Goal: Task Accomplishment & Management: Manage account settings

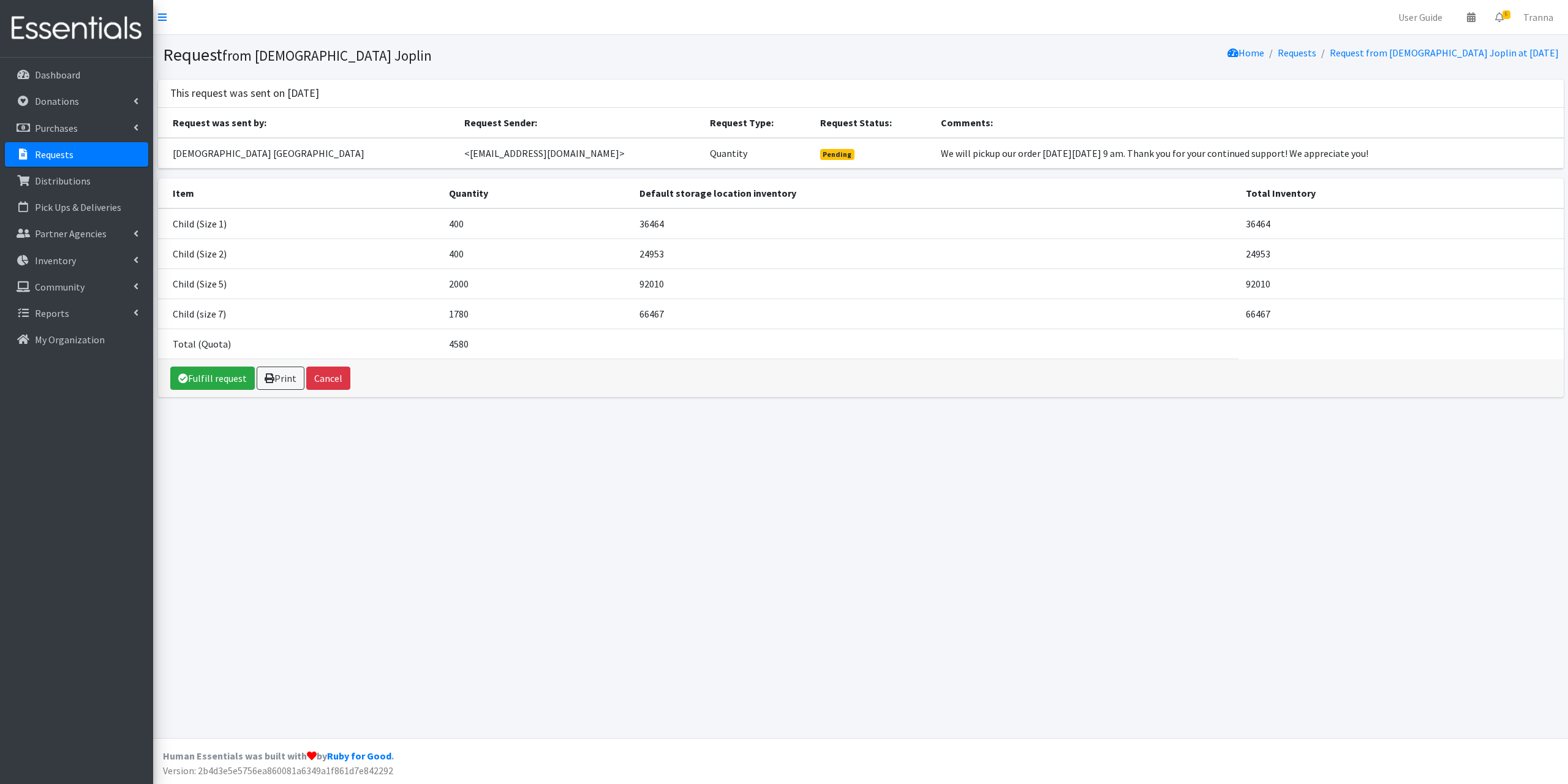
click at [81, 156] on link "Requests" at bounding box center [77, 154] width 143 height 24
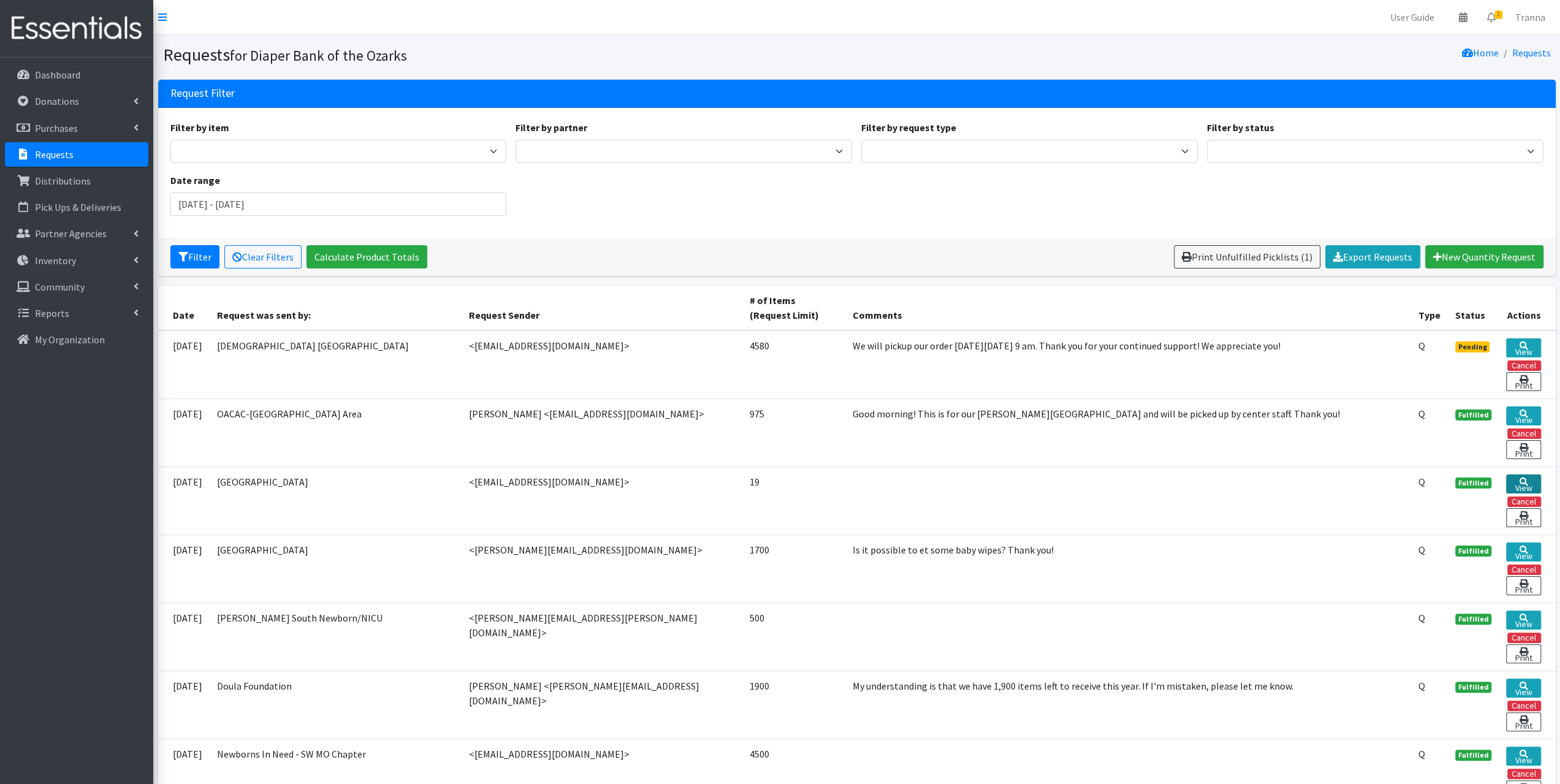
click at [1521, 478] on icon at bounding box center [1523, 482] width 9 height 9
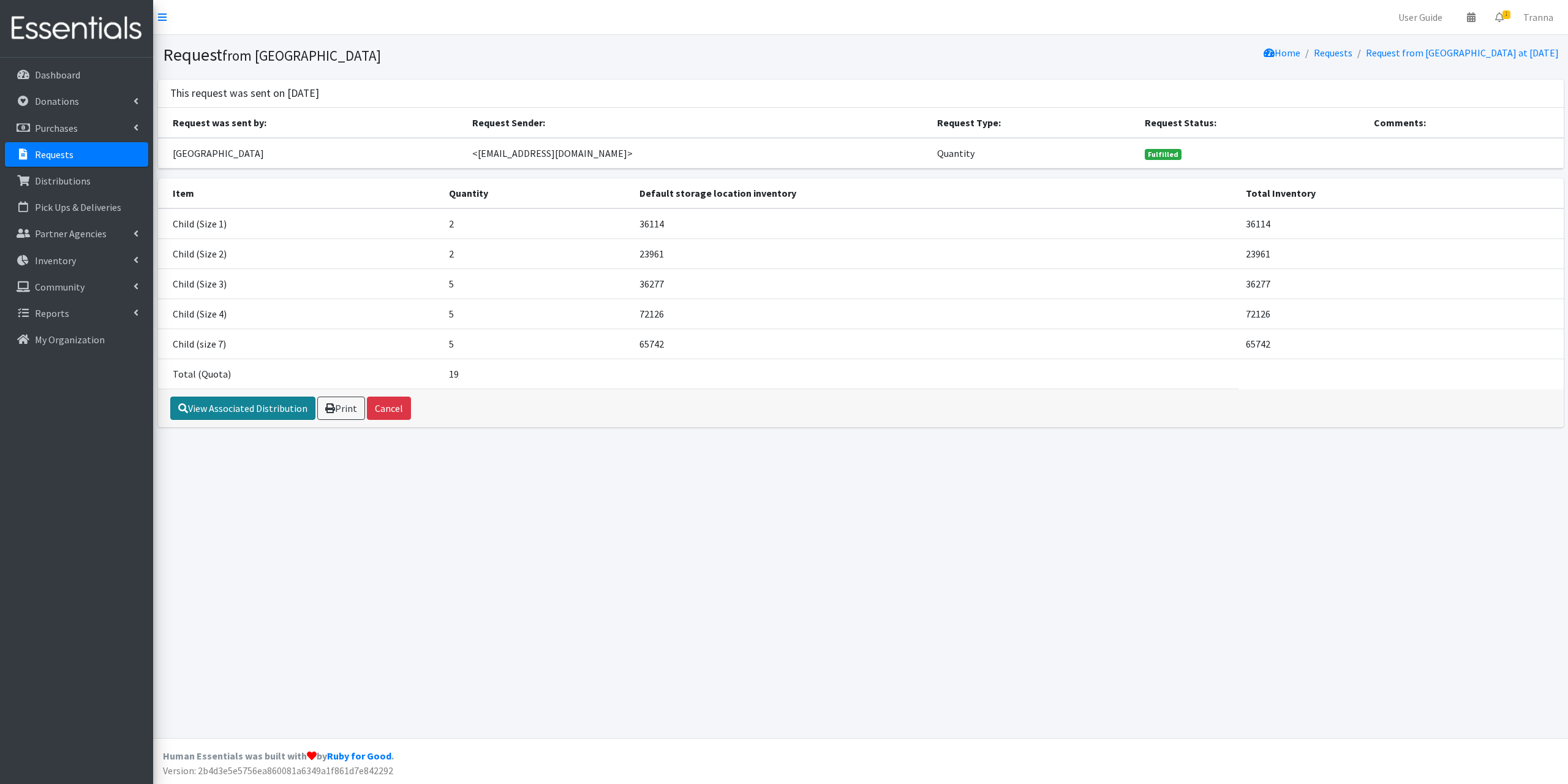
click at [239, 405] on link "View Associated Distribution" at bounding box center [243, 408] width 145 height 23
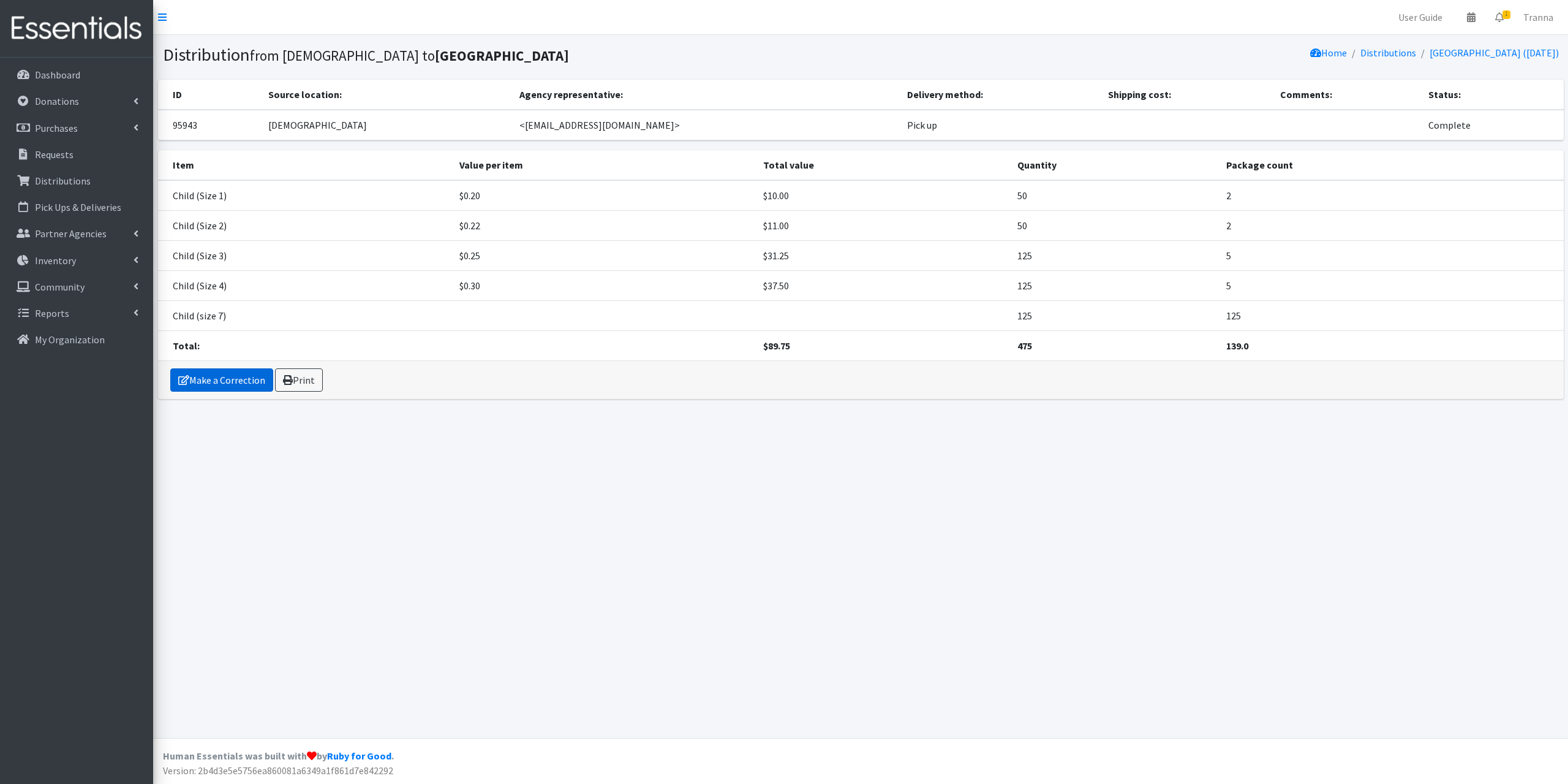
click at [250, 379] on link "Make a Correction" at bounding box center [222, 379] width 103 height 23
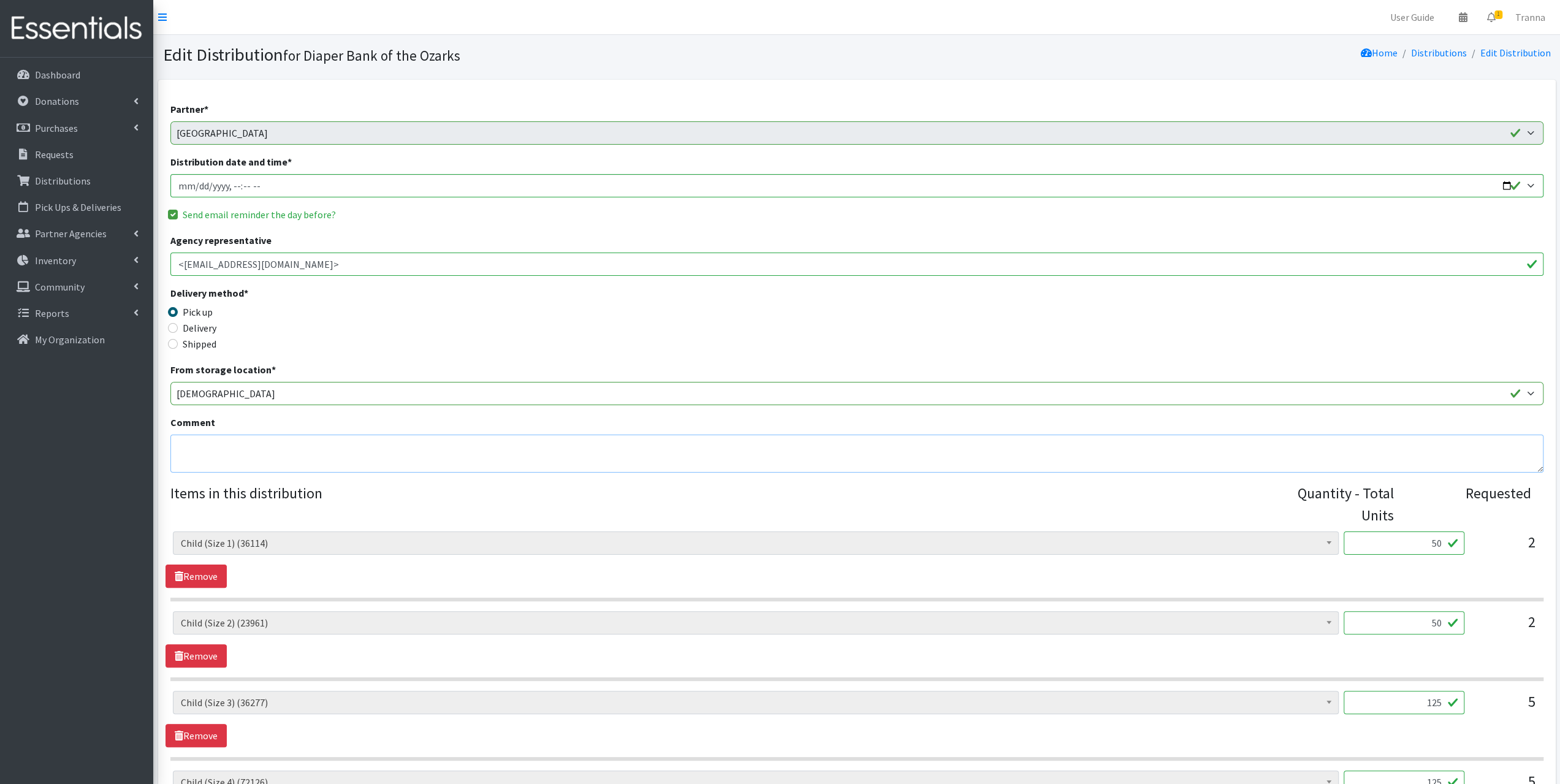
click at [236, 450] on textarea "Comment" at bounding box center [857, 453] width 1373 height 38
type textarea "p"
type textarea "P"
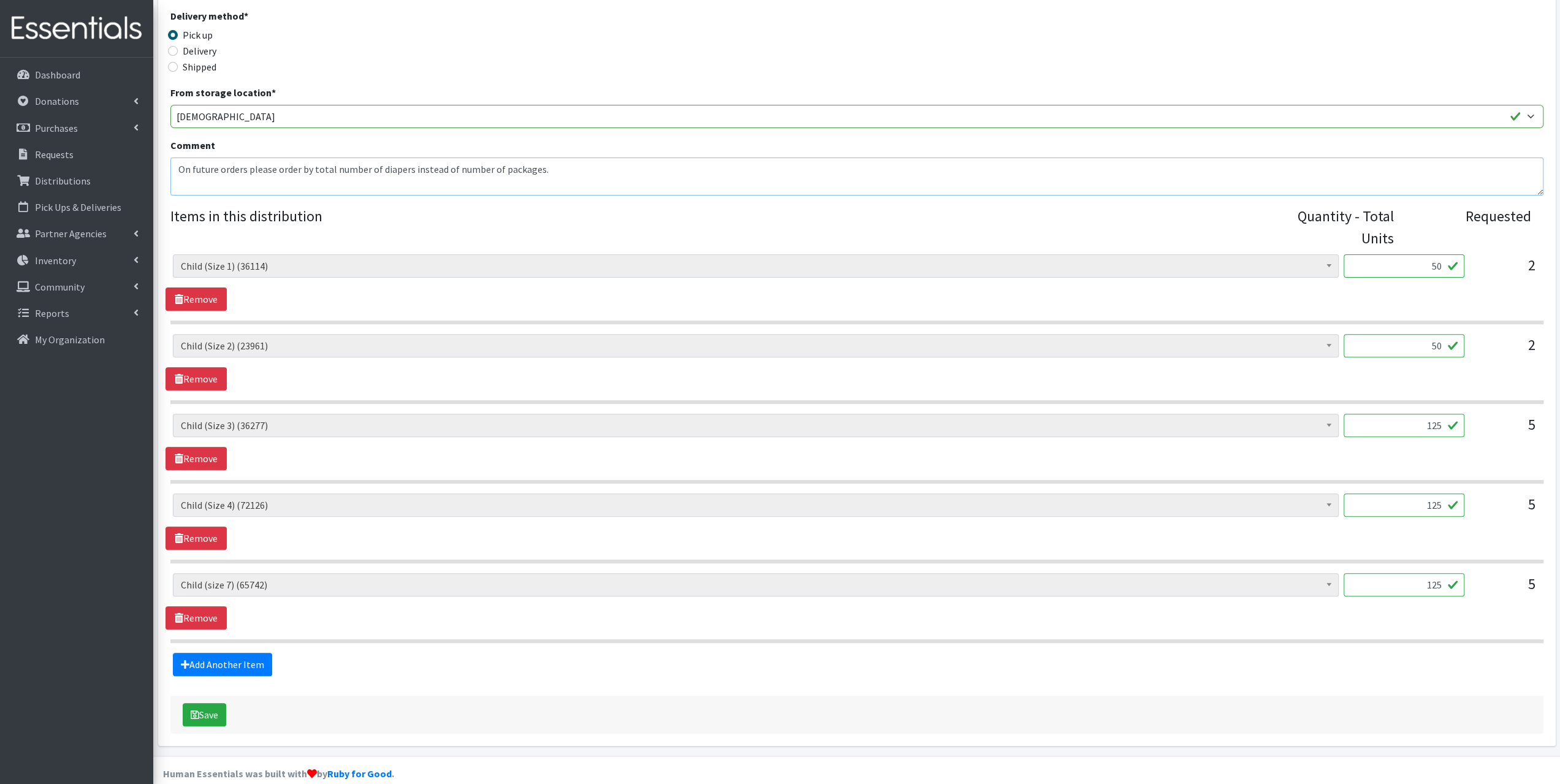
scroll to position [290, 0]
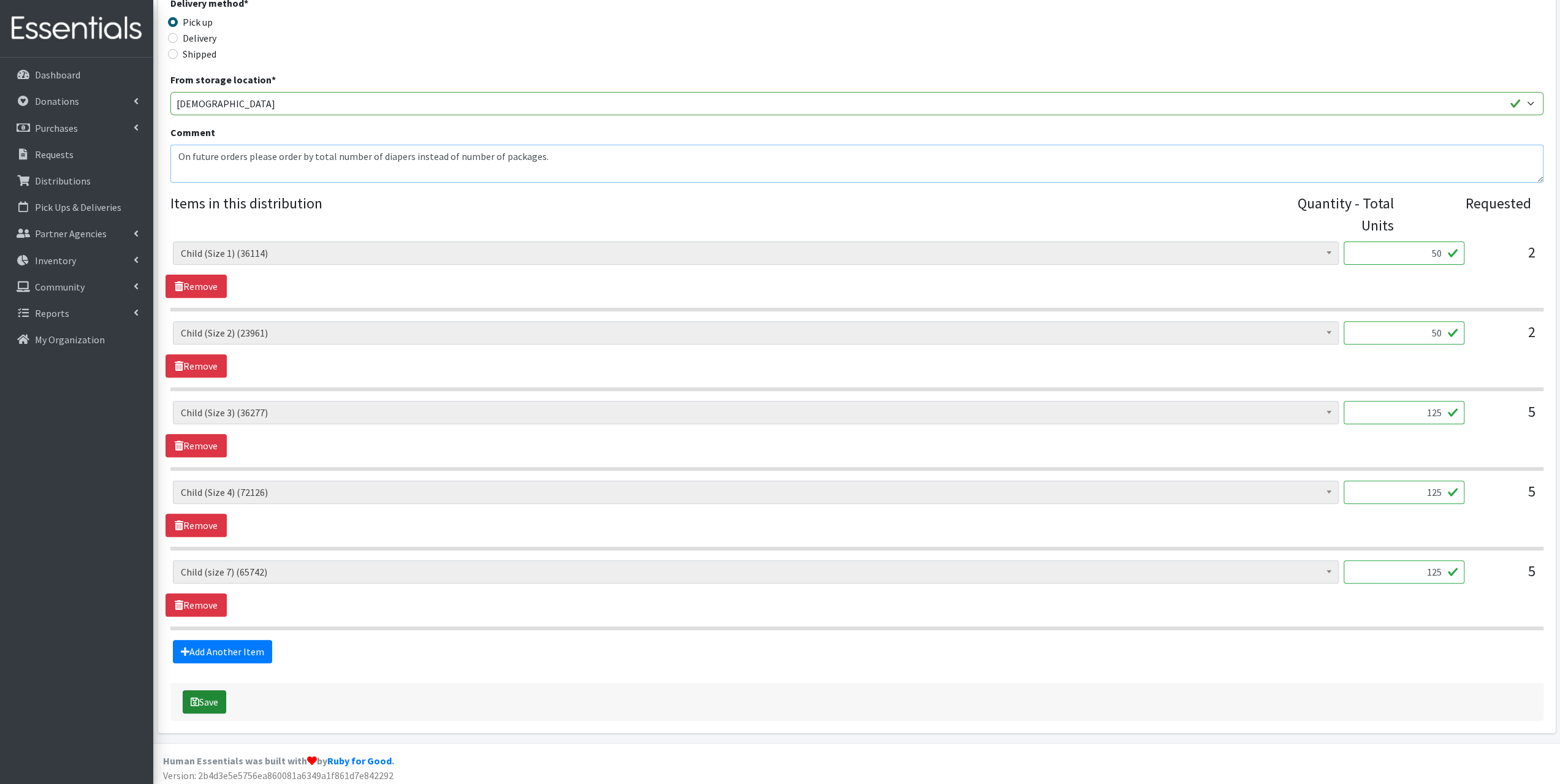
type textarea "On future orders please order by total number of diapers instead of number of p…"
click at [213, 697] on button "Save" at bounding box center [205, 702] width 44 height 23
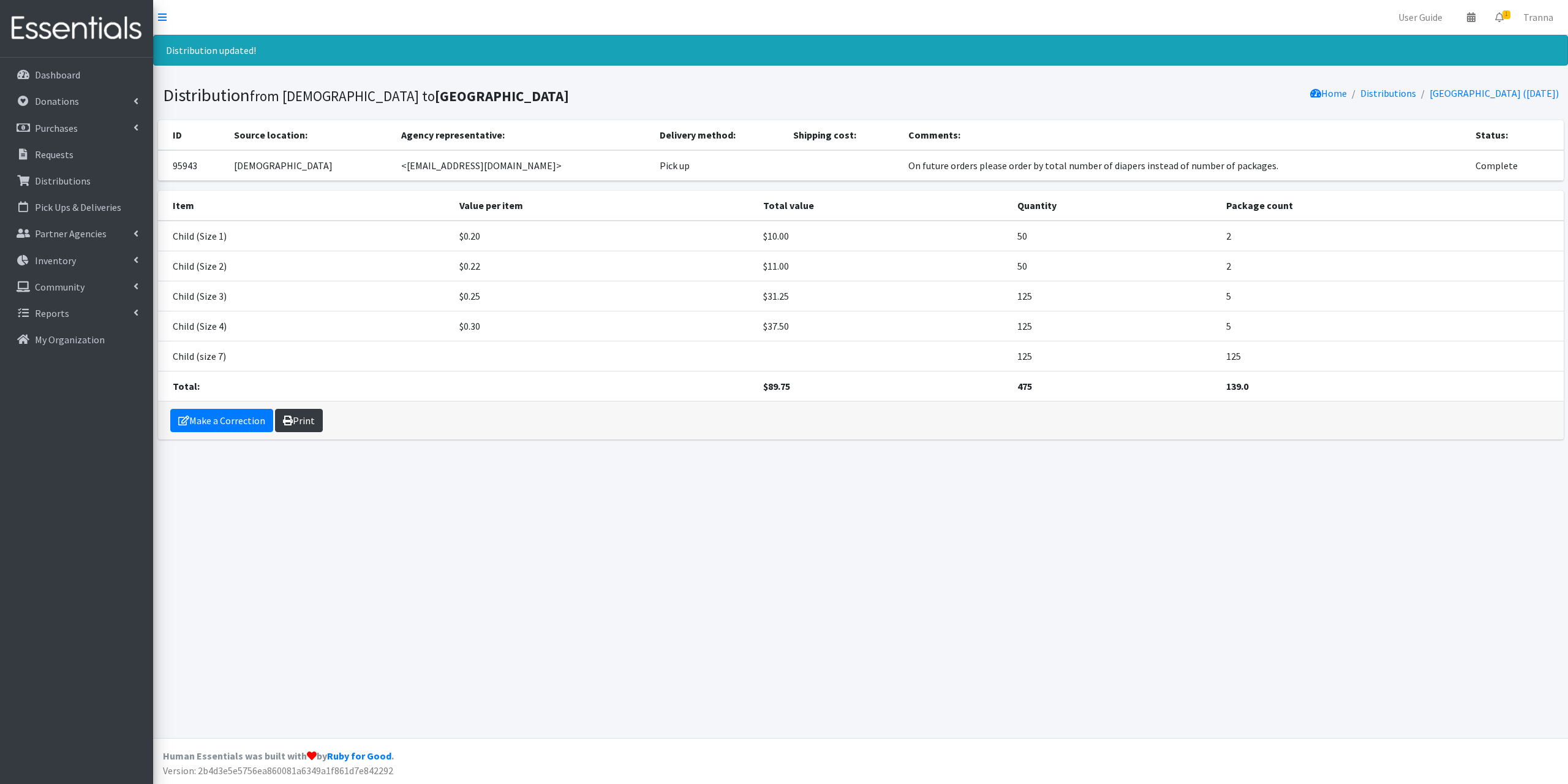
click at [303, 419] on link "Print" at bounding box center [299, 420] width 48 height 23
